Goal: Information Seeking & Learning: Check status

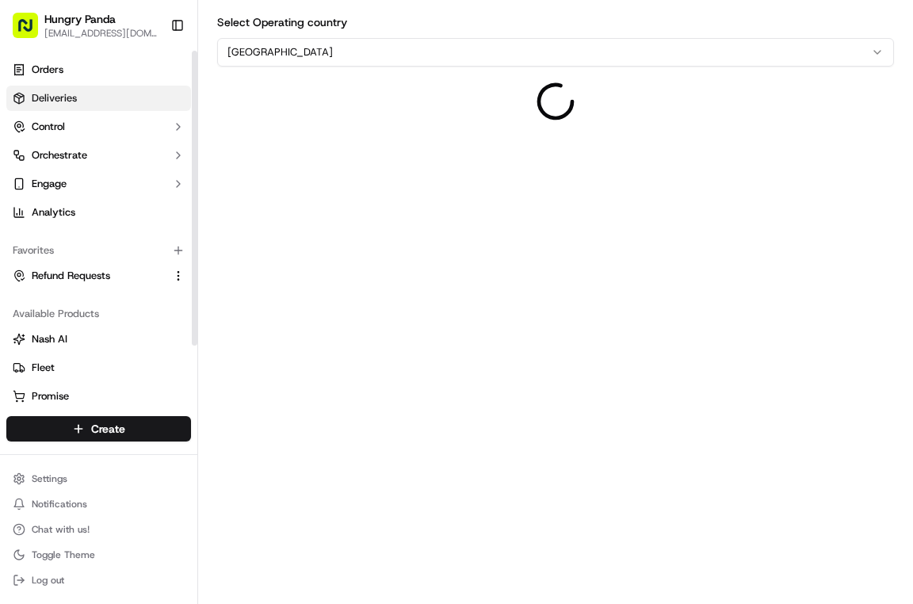
click at [104, 92] on link "Deliveries" at bounding box center [98, 98] width 185 height 25
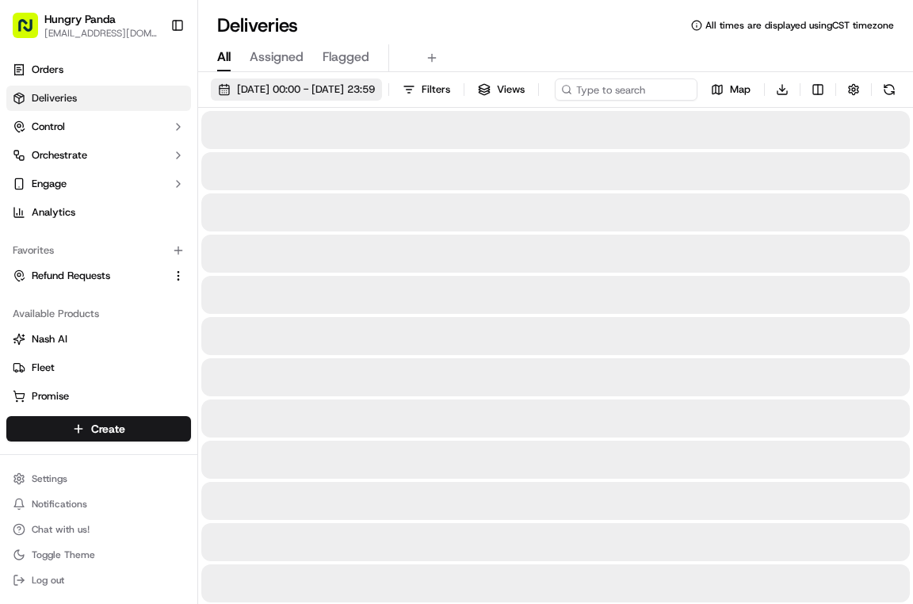
click at [289, 94] on span "17/09/2025 00:00 - 17/09/2025 23:59" at bounding box center [306, 89] width 138 height 14
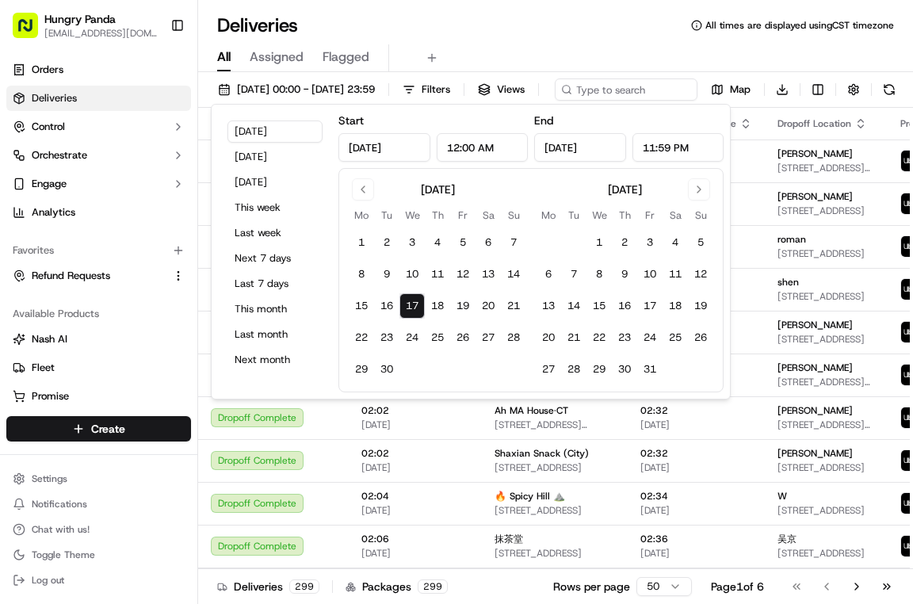
drag, startPoint x: 383, startPoint y: 303, endPoint x: 410, endPoint y: 305, distance: 27.0
click at [385, 302] on button "16" at bounding box center [386, 305] width 25 height 25
type input "Sep 16, 2025"
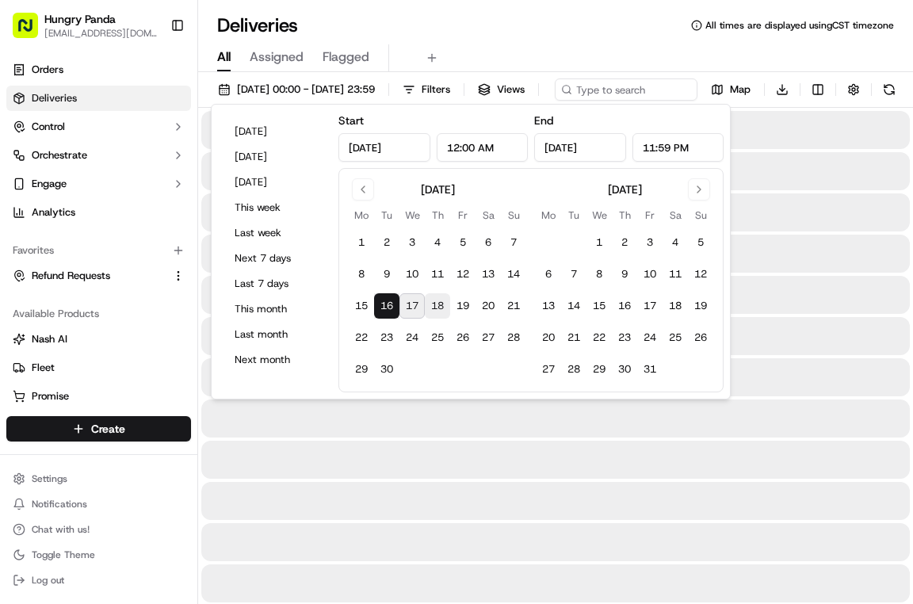
click at [426, 308] on button "18" at bounding box center [437, 305] width 25 height 25
type input "Sep 18, 2025"
click at [420, 307] on button "17" at bounding box center [411, 305] width 25 height 25
type input "Sep 17, 2025"
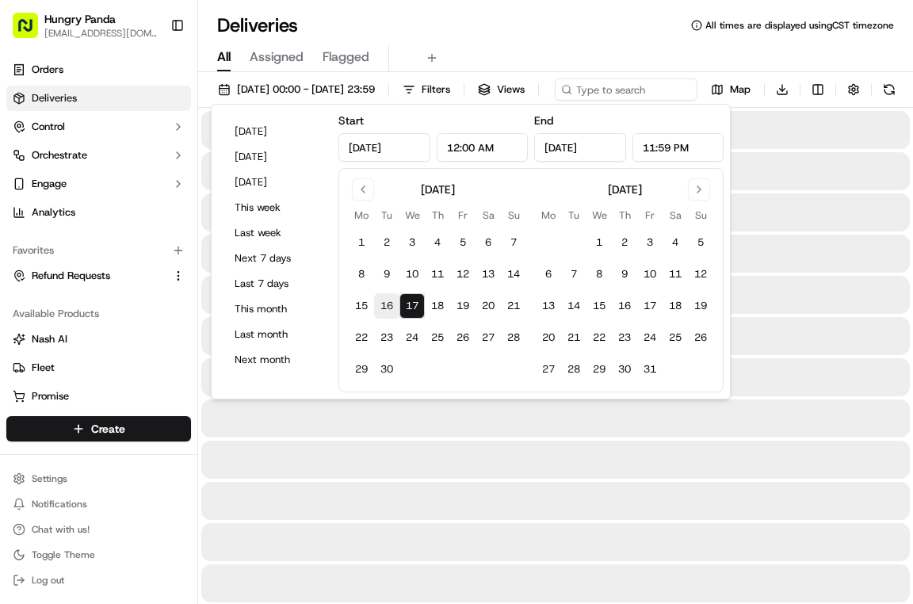
click at [387, 301] on button "16" at bounding box center [386, 305] width 25 height 25
click at [420, 303] on button "17" at bounding box center [411, 305] width 25 height 25
click at [369, 299] on button "15" at bounding box center [361, 305] width 25 height 25
click at [406, 303] on button "17" at bounding box center [411, 305] width 25 height 25
click at [355, 299] on button "15" at bounding box center [361, 305] width 25 height 25
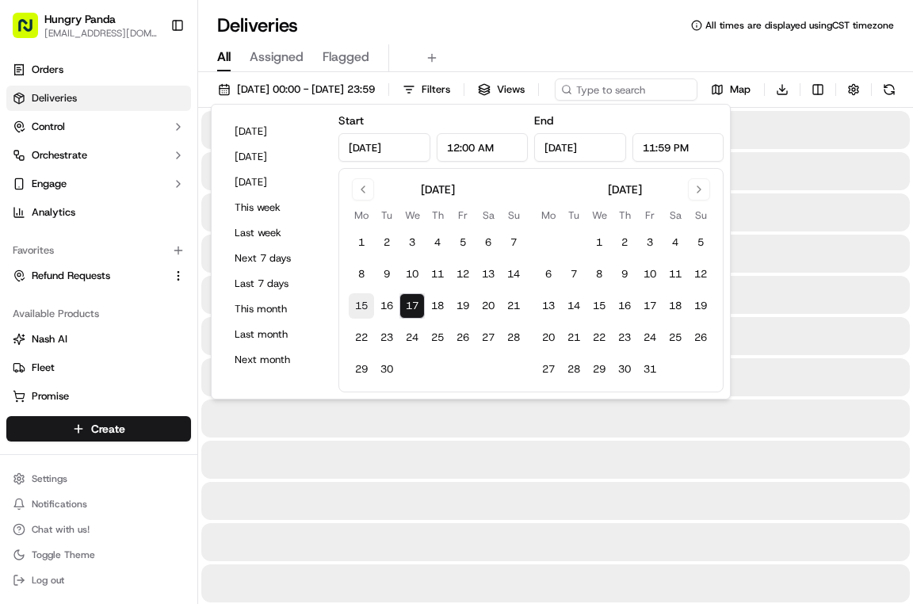
type input "Sep 15, 2025"
click at [501, 26] on div "Deliveries All times are displayed using CST timezone" at bounding box center [555, 25] width 714 height 25
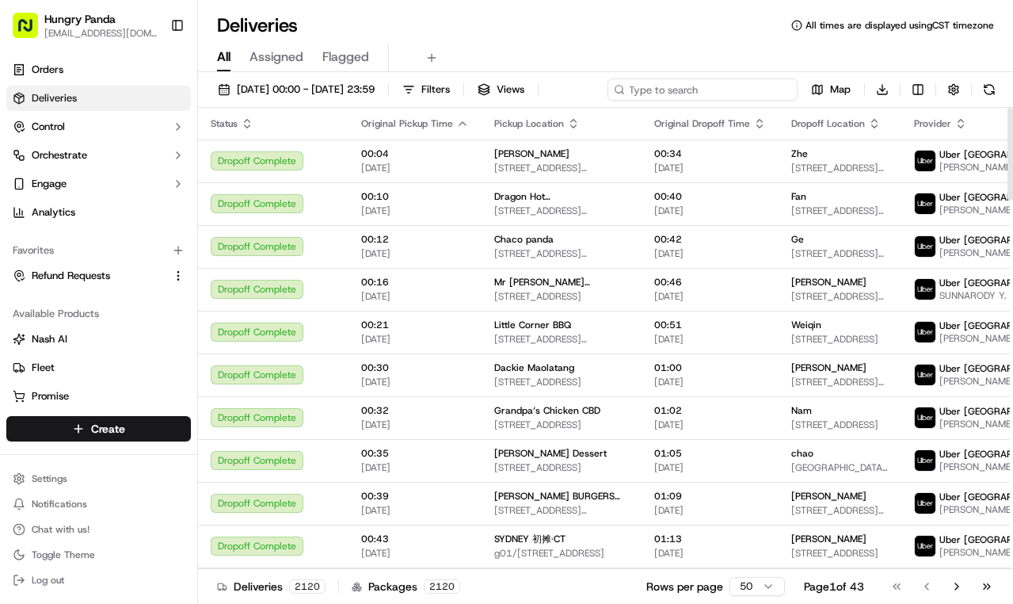
click at [702, 95] on input at bounding box center [703, 89] width 190 height 22
paste input "8065002448253778131390"
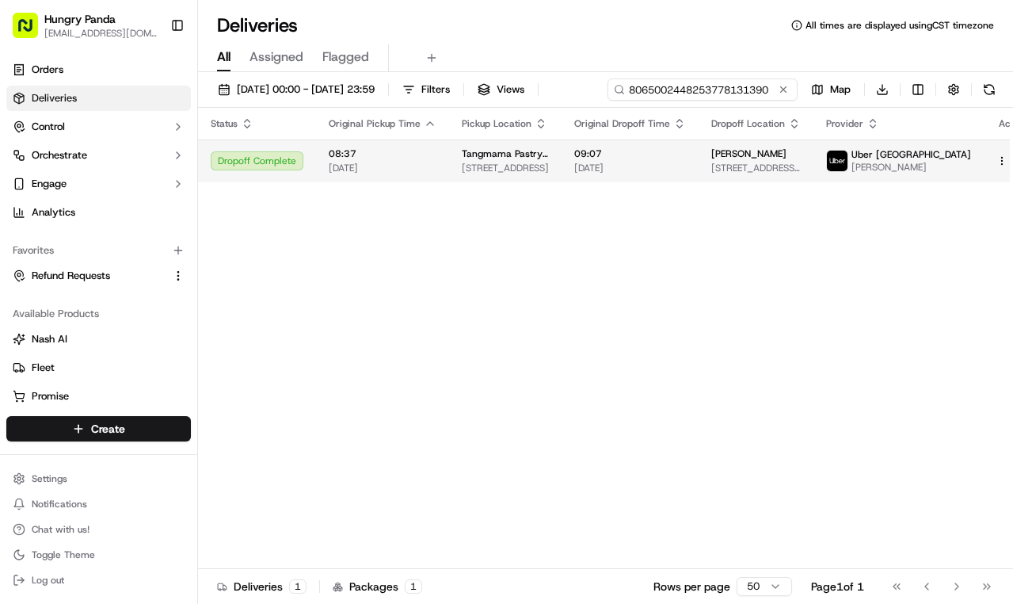
type input "8065002448253778131390"
click at [663, 192] on div "Status Original Pickup Time Pickup Location Original Dropoff Time Dropoff Locat…" at bounding box center [620, 338] width 844 height 461
click at [686, 151] on span "09:07" at bounding box center [630, 153] width 112 height 13
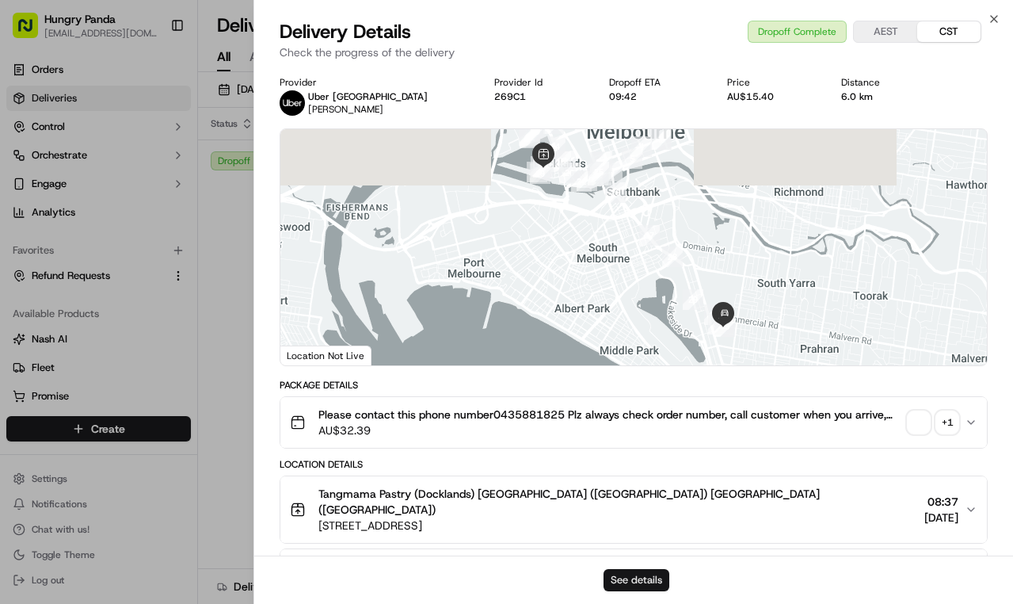
drag, startPoint x: 650, startPoint y: 592, endPoint x: 657, endPoint y: 581, distance: 14.3
click at [650, 590] on div "See details" at bounding box center [633, 579] width 759 height 48
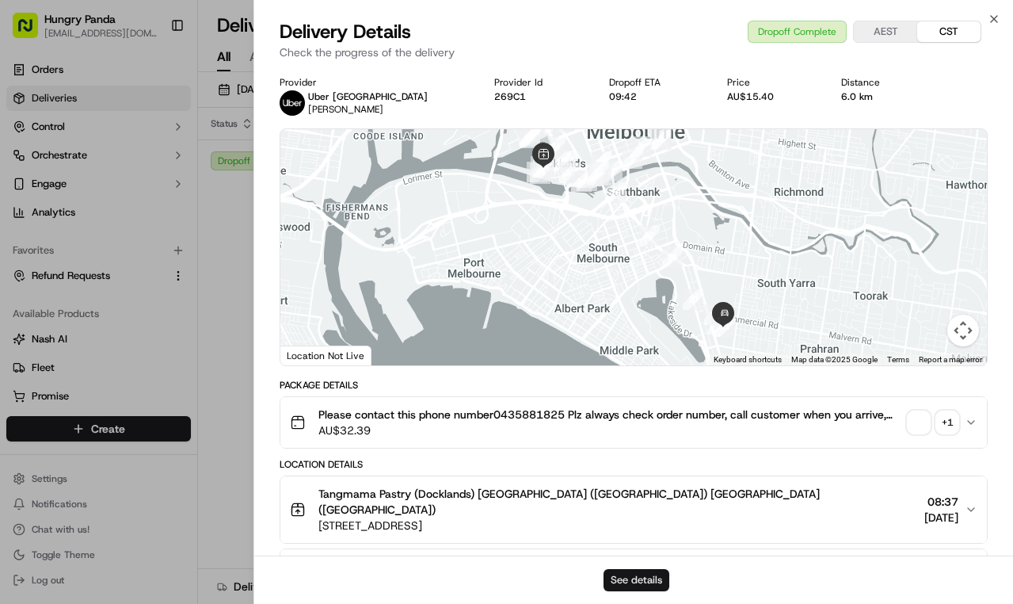
click at [657, 577] on button "See details" at bounding box center [637, 580] width 66 height 22
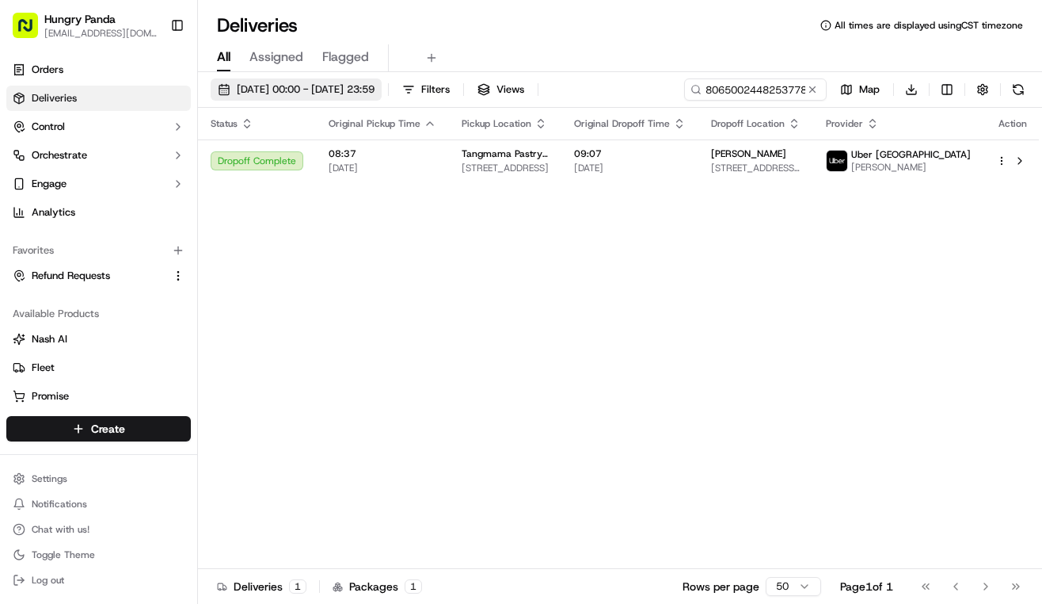
click at [363, 85] on span "15/09/2025 00:00 - 17/09/2025 23:59" at bounding box center [306, 89] width 138 height 14
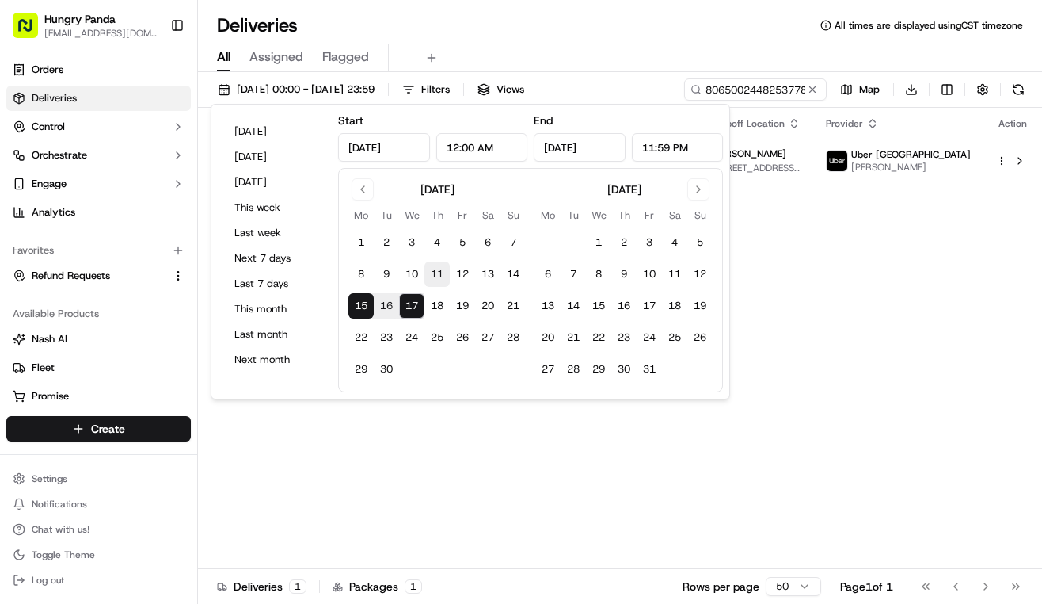
drag, startPoint x: 431, startPoint y: 258, endPoint x: 436, endPoint y: 270, distance: 12.8
click at [432, 260] on tbody "1 2 3 4 5 6 7 8 9 10 11 12 13 14 15 16 17 18 19 20 21 22 23 24 25 26 27 28 29 30" at bounding box center [437, 302] width 177 height 158
click at [441, 280] on button "11" at bounding box center [437, 273] width 25 height 25
type input "Sep 11, 2025"
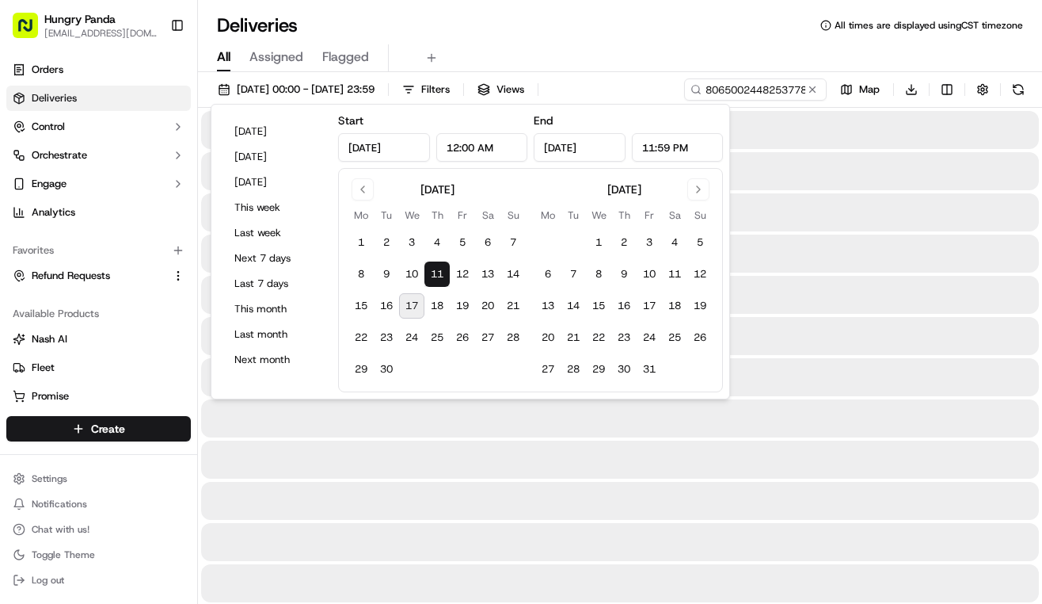
drag, startPoint x: 444, startPoint y: 303, endPoint x: 670, endPoint y: 118, distance: 292.7
click at [446, 302] on button "18" at bounding box center [437, 305] width 25 height 25
type input "Sep 18, 2025"
click at [707, 8] on div "Deliveries All times are displayed using CST timezone All Assigned Flagged 11/0…" at bounding box center [620, 302] width 844 height 604
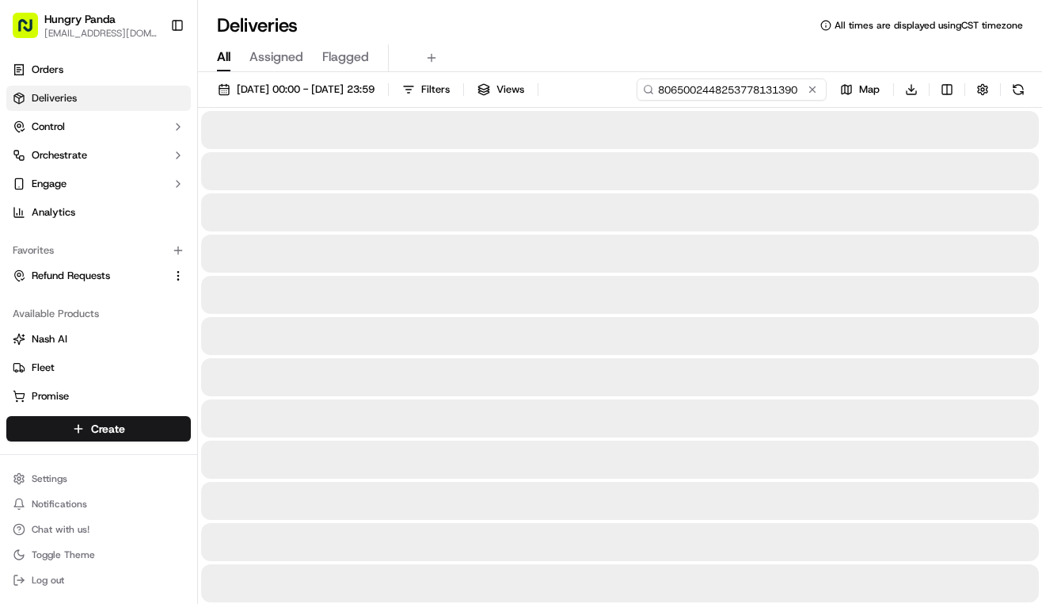
click at [768, 90] on input "8065002448253778131390" at bounding box center [732, 89] width 190 height 22
paste input "479784048795279351984"
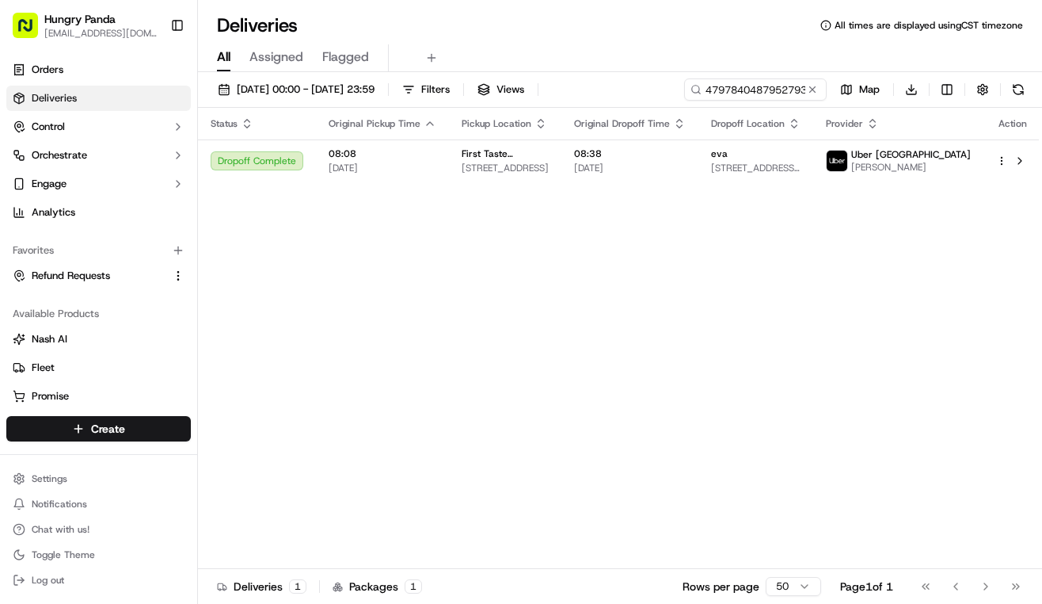
click at [652, 176] on td "08:38 15/09/2025" at bounding box center [630, 160] width 137 height 43
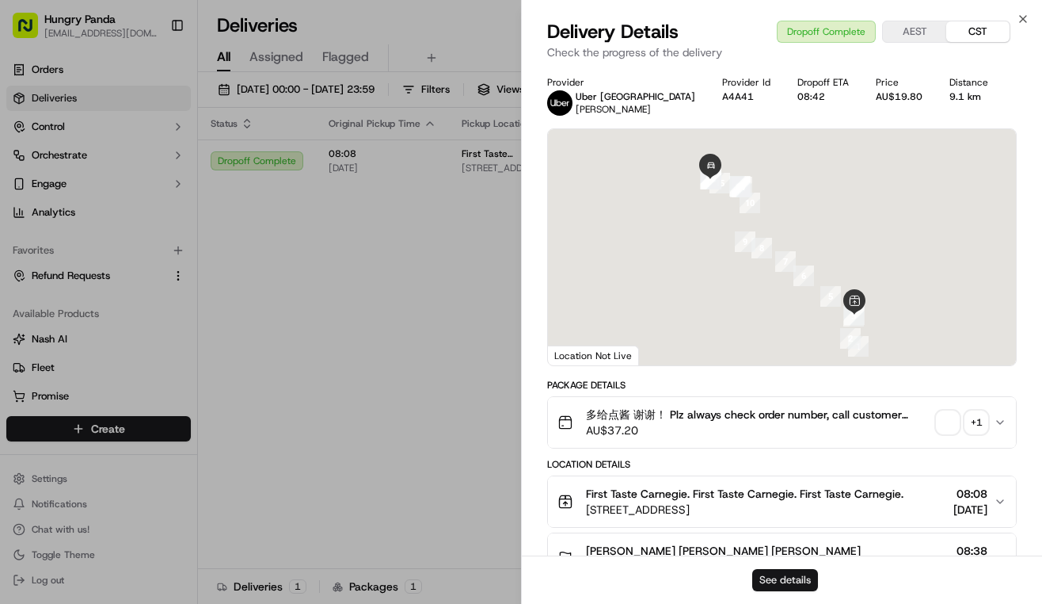
click at [776, 571] on button "See details" at bounding box center [786, 580] width 66 height 22
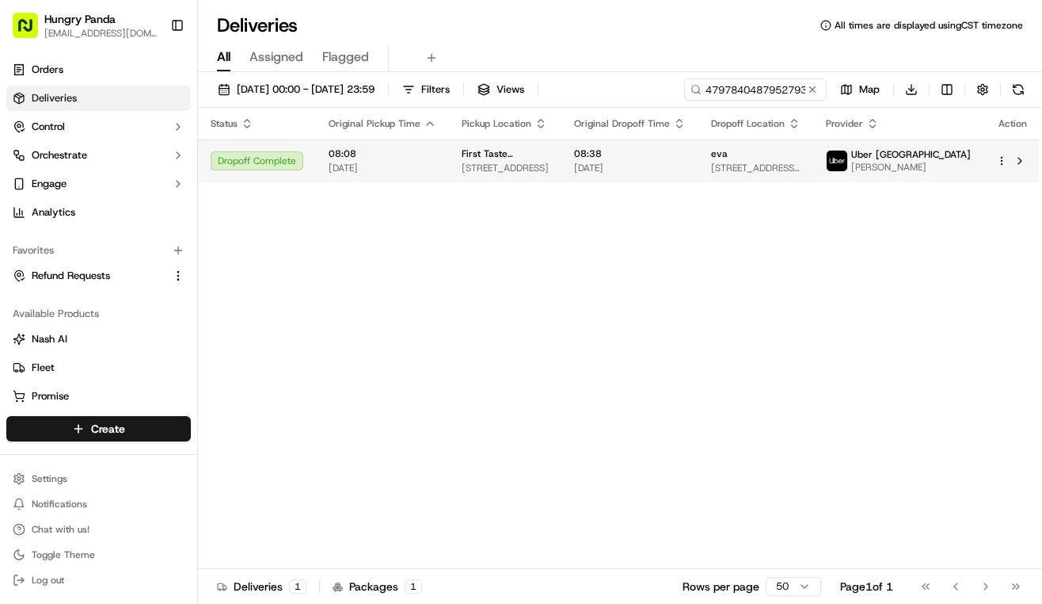
drag, startPoint x: 464, startPoint y: 198, endPoint x: 547, endPoint y: 159, distance: 91.1
click at [733, 75] on div "11/09/2025 00:00 - 18/09/2025 23:59 Filters Views 479784048795279351984 Map Dow…" at bounding box center [620, 339] width 844 height 535
drag, startPoint x: 733, startPoint y: 75, endPoint x: 733, endPoint y: 84, distance: 8.7
click at [733, 78] on div "11/09/2025 00:00 - 18/09/2025 23:59 Filters Views 479784048795279351984 Map Dow…" at bounding box center [620, 339] width 844 height 535
click at [733, 84] on input "479784048795279351984" at bounding box center [732, 89] width 190 height 22
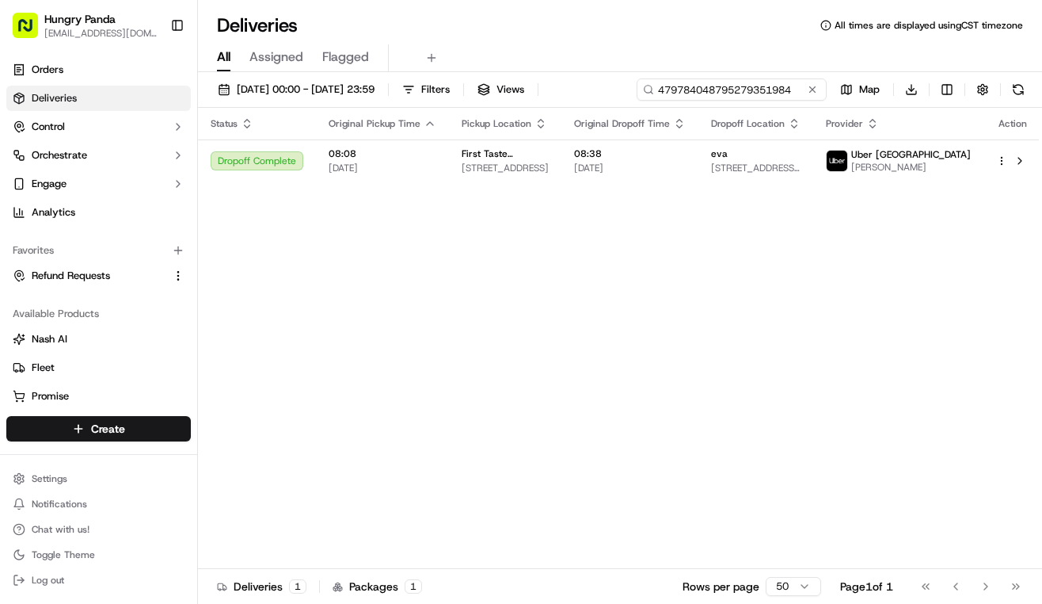
click at [733, 84] on input "479784048795279351984" at bounding box center [732, 89] width 190 height 22
paste input "333189726735478223807"
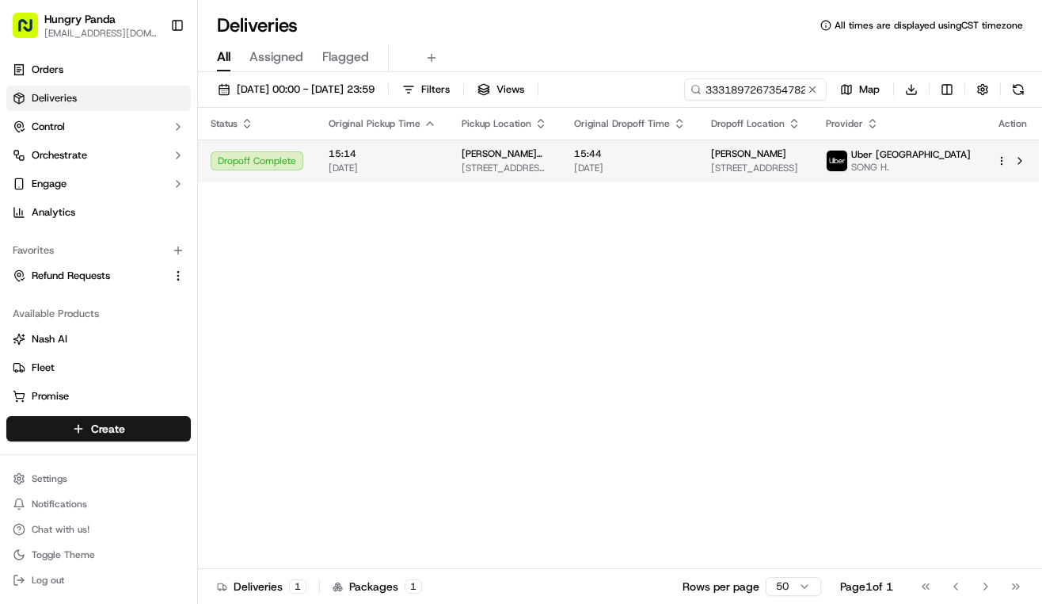
click at [675, 172] on span "[DATE]" at bounding box center [630, 168] width 112 height 13
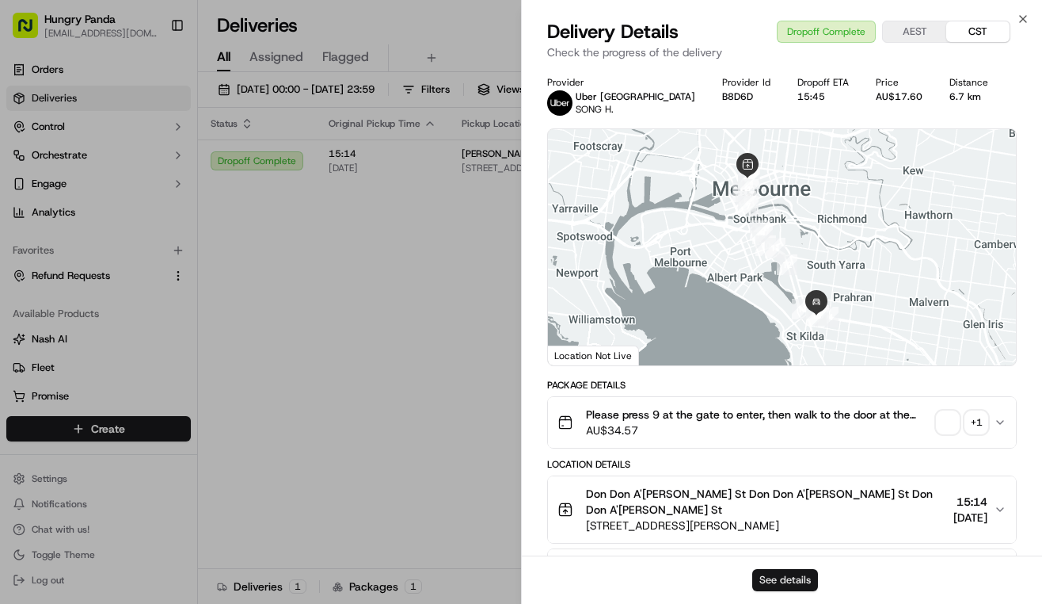
click at [775, 577] on button "See details" at bounding box center [786, 580] width 66 height 22
drag, startPoint x: 405, startPoint y: 224, endPoint x: 524, endPoint y: 165, distance: 133.5
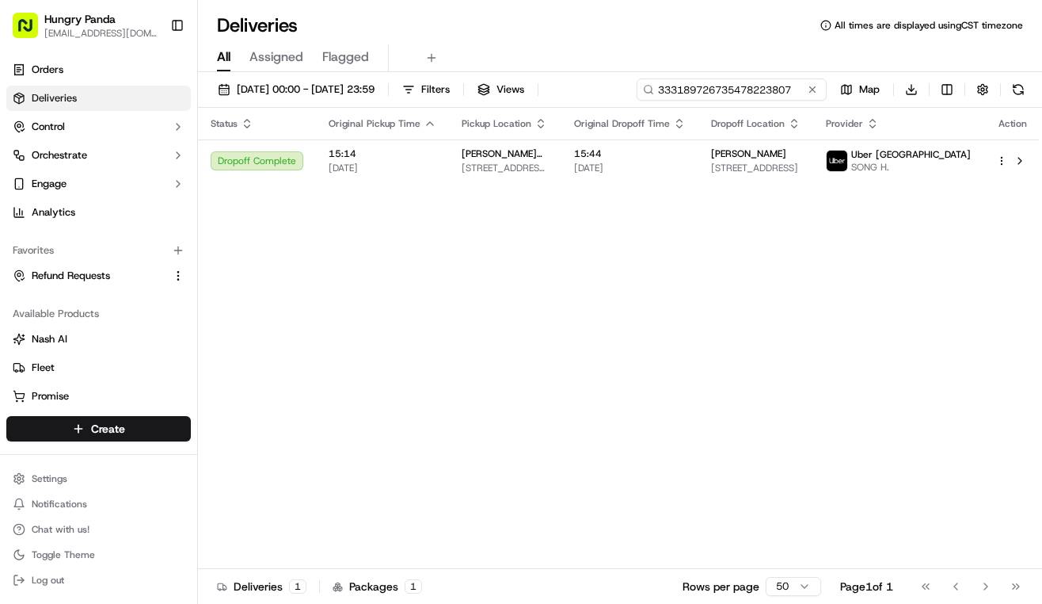
click at [745, 93] on input "333189726735478223807" at bounding box center [732, 89] width 190 height 22
paste input "8501812867255795241799"
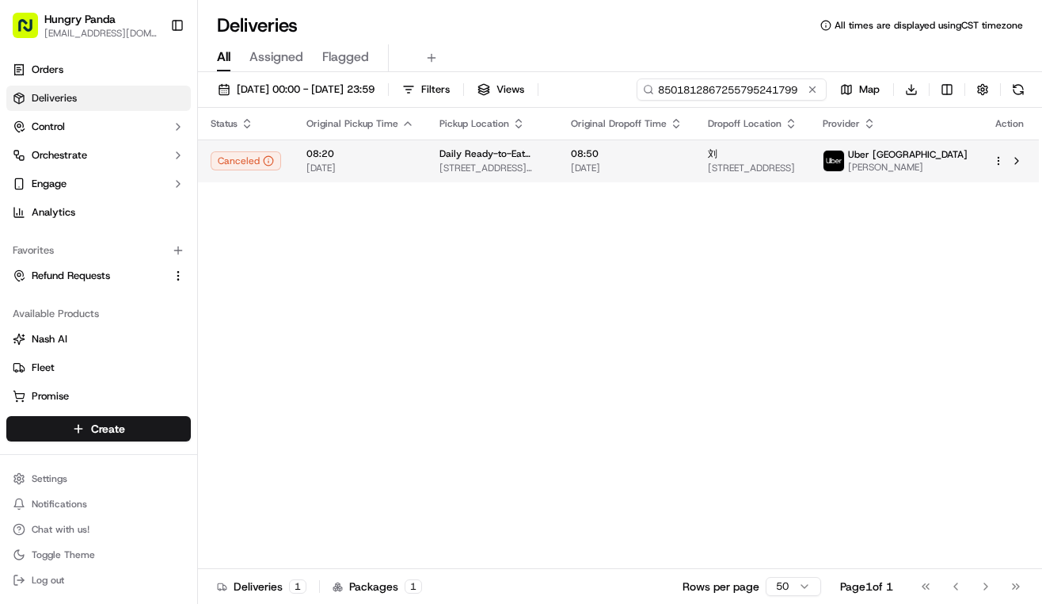
type input "8501812867255795241799"
click at [707, 151] on td "刘 27 Summit Road, Burwood VIC 3125, Australia" at bounding box center [752, 160] width 115 height 43
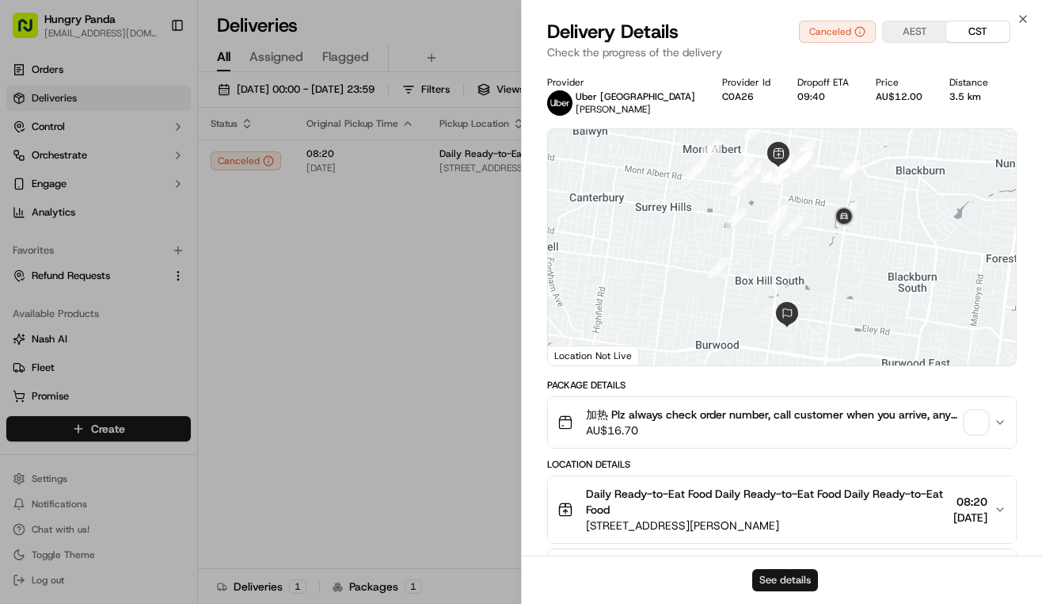
click at [791, 569] on button "See details" at bounding box center [786, 580] width 66 height 22
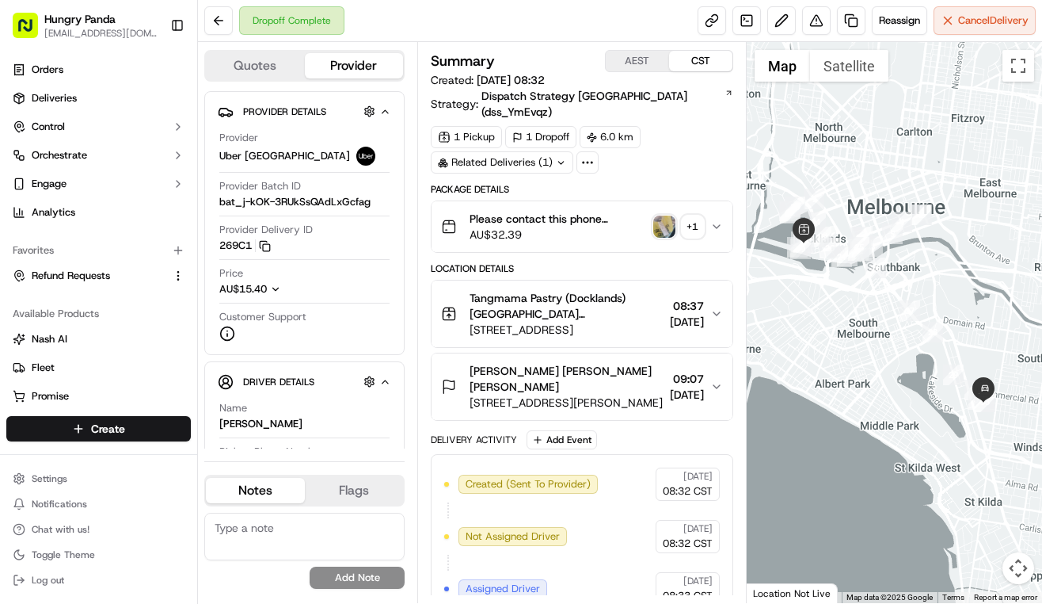
click at [715, 220] on icon "button" at bounding box center [717, 226] width 13 height 13
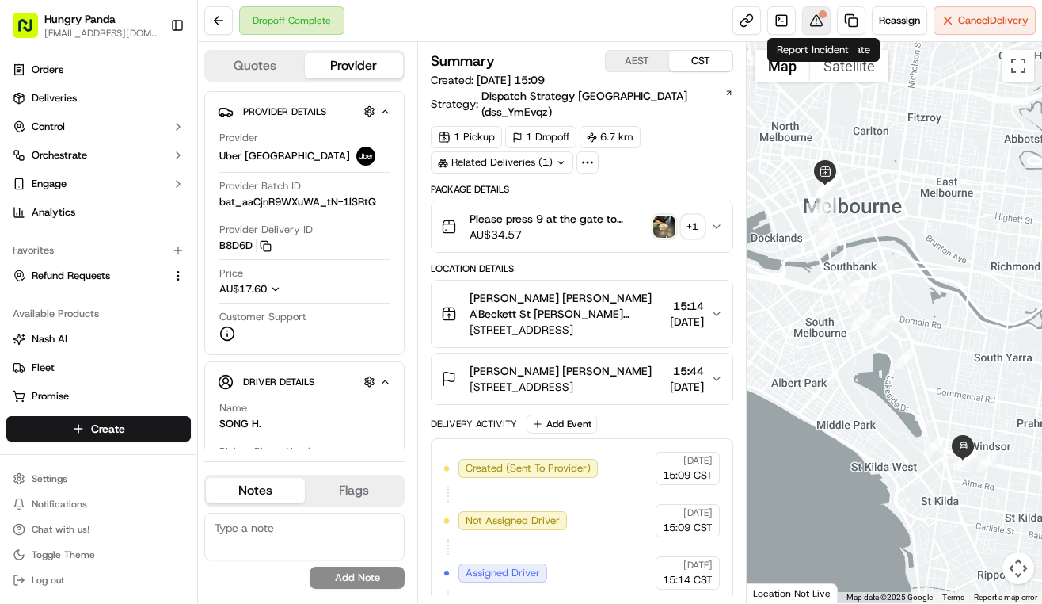
click at [814, 17] on button at bounding box center [816, 20] width 29 height 29
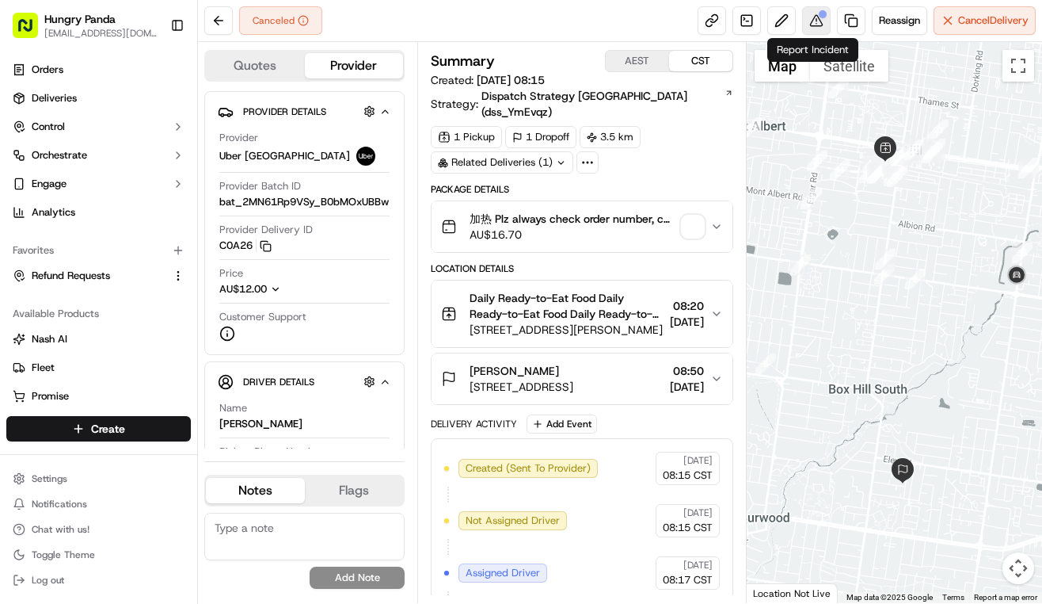
click at [822, 22] on button at bounding box center [816, 20] width 29 height 29
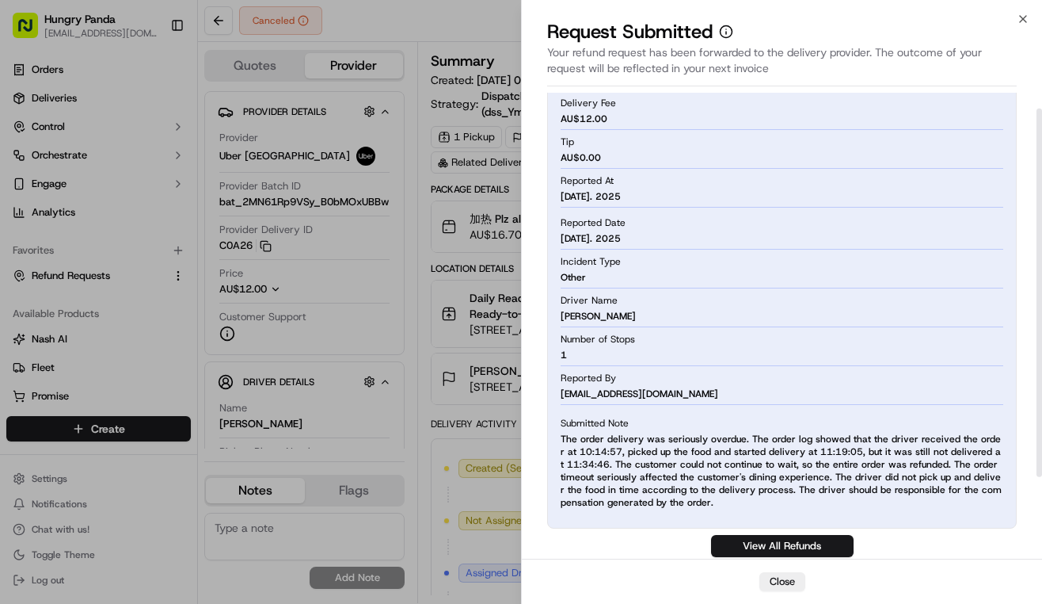
scroll to position [124, 0]
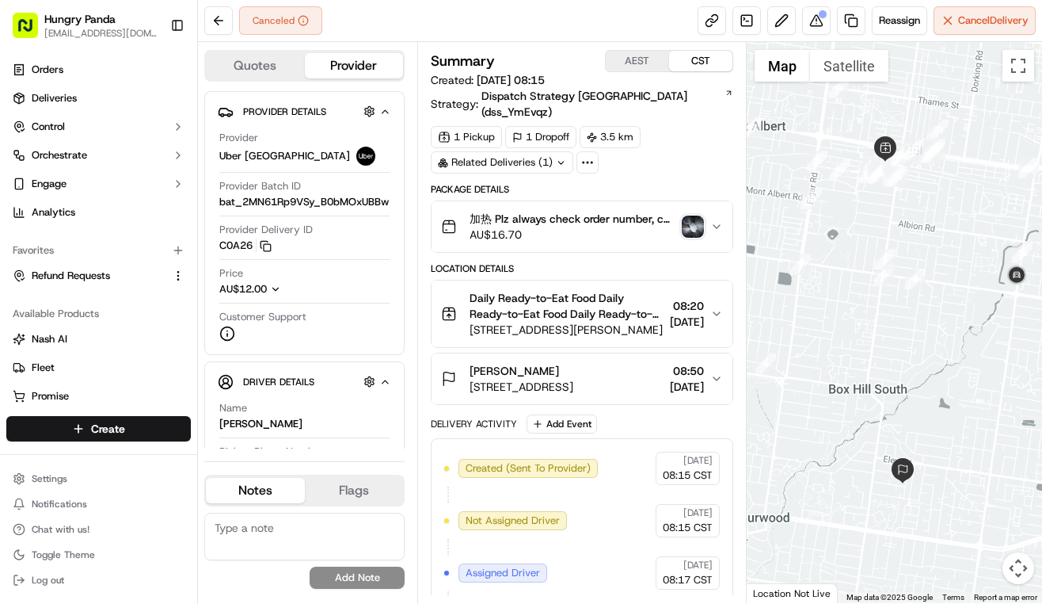
click at [713, 220] on icon "button" at bounding box center [717, 226] width 13 height 13
